Goal: Task Accomplishment & Management: Manage account settings

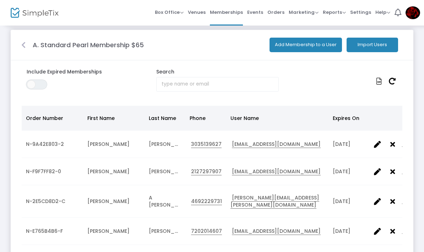
scroll to position [5, 0]
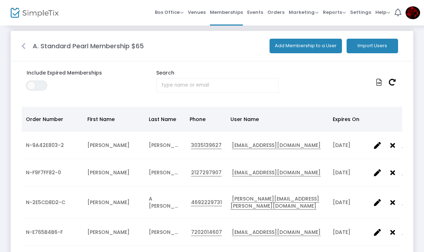
click at [288, 48] on button "Add Membership to a User" at bounding box center [305, 46] width 72 height 15
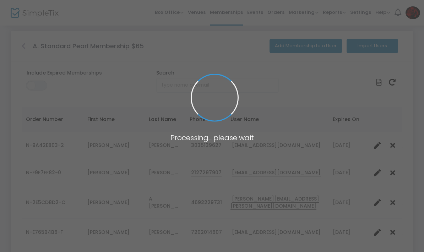
scroll to position [0, 0]
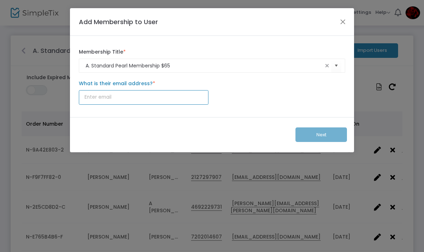
click at [90, 101] on input "What is their email address? *" at bounding box center [143, 97] width 129 height 15
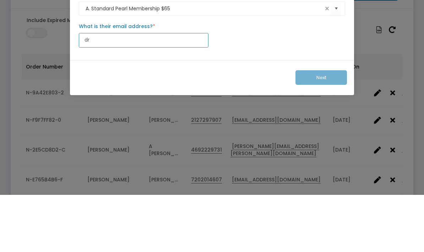
type input "d"
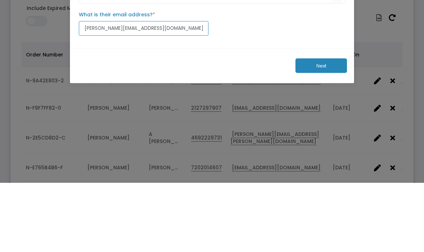
type input "Dr.olinga@me.com"
click at [308, 127] on button "Next" at bounding box center [320, 134] width 51 height 15
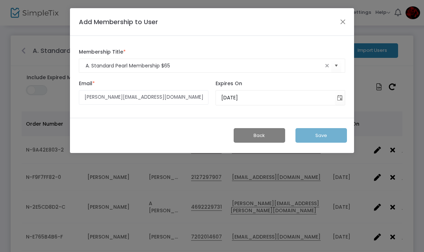
click at [338, 98] on span "Toggle calendar" at bounding box center [340, 98] width 12 height 12
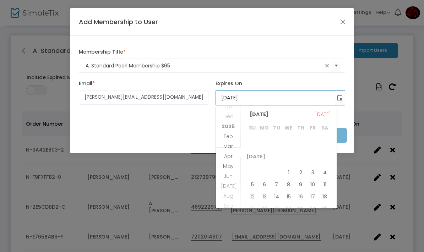
scroll to position [604, 0]
click at [226, 187] on span "Jul" at bounding box center [229, 185] width 16 height 7
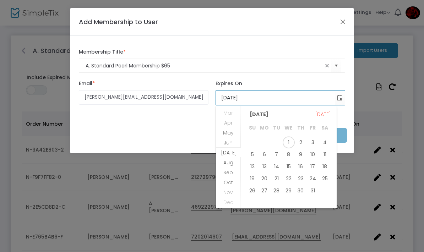
click at [314, 190] on span "31" at bounding box center [312, 190] width 12 height 12
type input "7/31/2026"
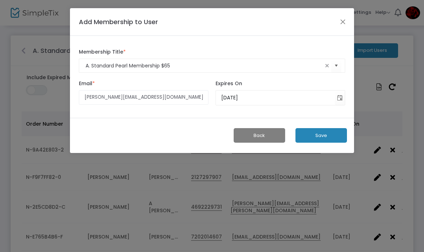
click at [327, 138] on button "Save" at bounding box center [320, 135] width 51 height 15
click at [339, 23] on button "Close" at bounding box center [342, 21] width 9 height 9
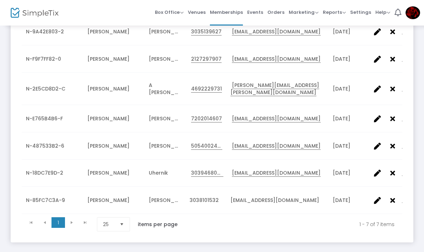
scroll to position [123, 0]
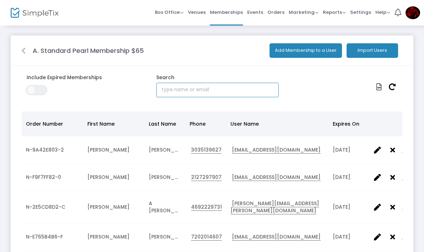
click at [221, 92] on input "text" at bounding box center [217, 90] width 122 height 15
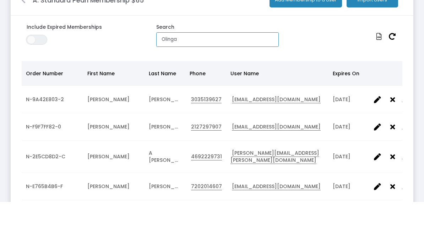
type input "Olinga"
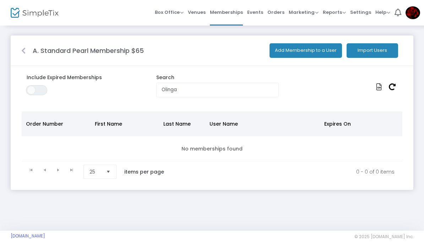
click at [42, 92] on span "ON OFF" at bounding box center [36, 90] width 21 height 10
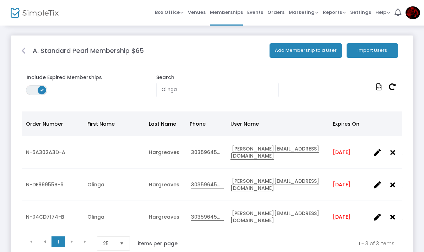
click at [375, 152] on icon "Data table" at bounding box center [377, 152] width 7 height 7
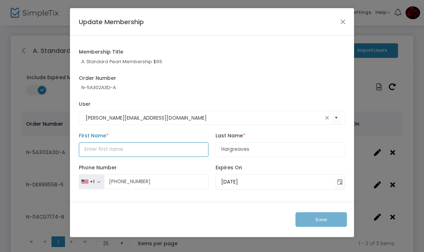
click at [87, 151] on input at bounding box center [143, 149] width 129 height 15
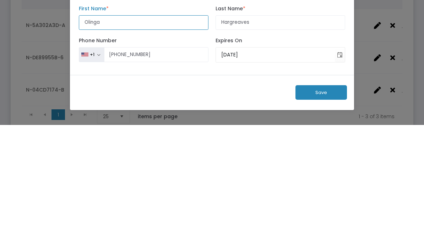
click at [342, 176] on span "Toggle calendar" at bounding box center [340, 182] width 12 height 12
type input "Olinga"
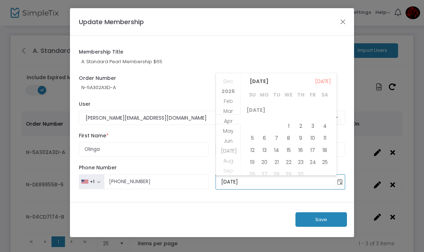
click at [230, 150] on span "Jul" at bounding box center [229, 150] width 16 height 7
click at [314, 159] on span "31" at bounding box center [312, 160] width 12 height 12
type input "7/31/2026"
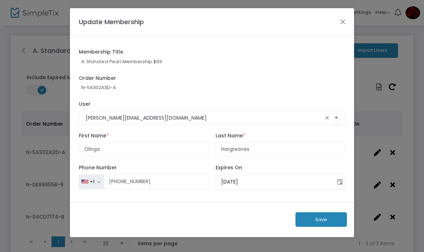
click at [310, 220] on button "Save" at bounding box center [320, 219] width 51 height 15
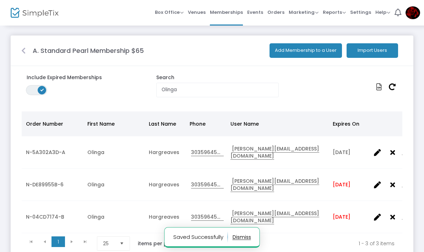
click at [30, 90] on span "ON OFF" at bounding box center [36, 90] width 21 height 10
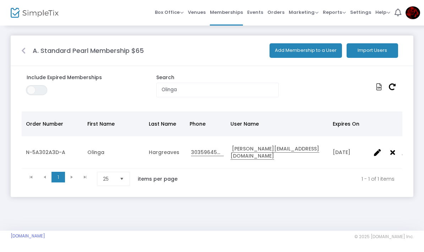
click at [326, 90] on div at bounding box center [340, 86] width 129 height 21
click at [296, 92] on div at bounding box center [340, 86] width 129 height 21
click at [260, 92] on input "Olinga" at bounding box center [217, 90] width 122 height 15
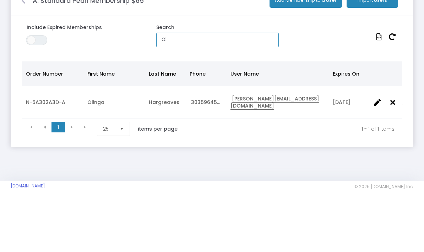
type input "O"
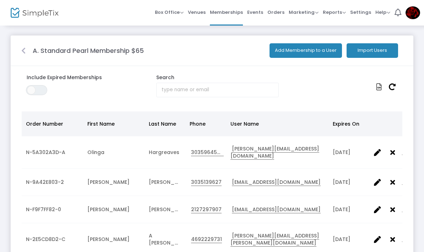
click at [233, 10] on span "Memberships" at bounding box center [226, 12] width 33 height 18
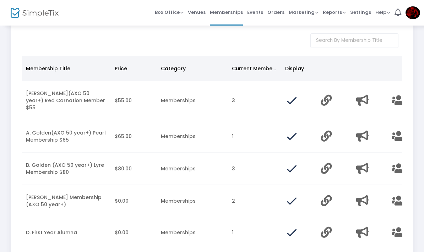
scroll to position [35, 0]
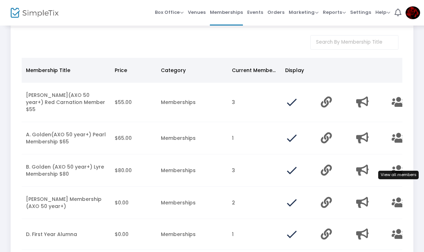
click at [392, 165] on icon "Data table" at bounding box center [398, 170] width 14 height 11
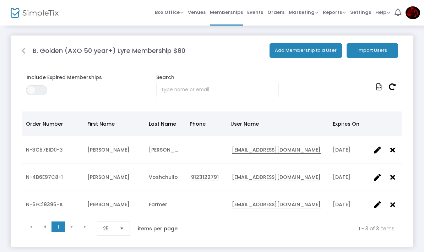
click at [228, 12] on span "Memberships" at bounding box center [226, 12] width 33 height 18
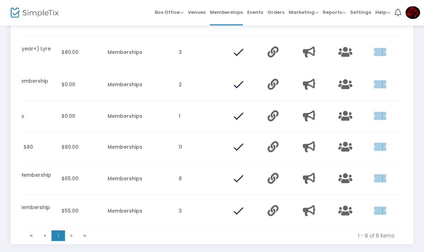
scroll to position [153, 0]
click at [342, 146] on icon "Data table" at bounding box center [345, 146] width 14 height 11
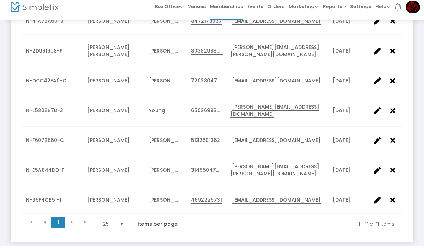
scroll to position [260, 0]
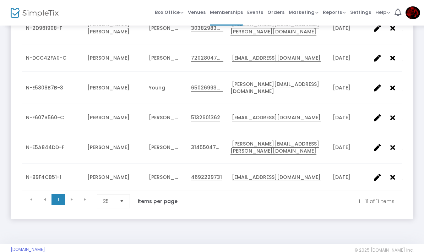
click at [374, 174] on icon "Data table" at bounding box center [377, 177] width 7 height 7
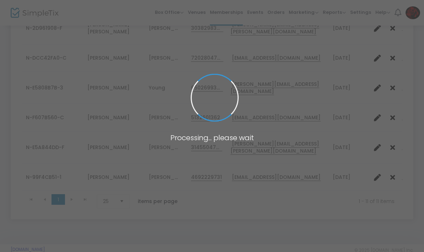
scroll to position [0, 0]
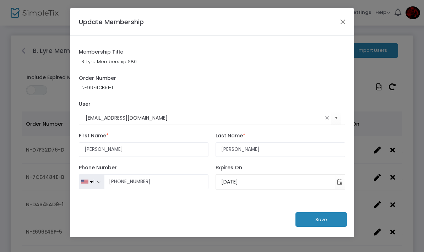
click at [133, 66] on div "Membership Title B. Lyre Membership $80" at bounding box center [211, 57] width 273 height 19
click at [342, 22] on button "Close" at bounding box center [342, 21] width 9 height 9
